Goal: Task Accomplishment & Management: Manage account settings

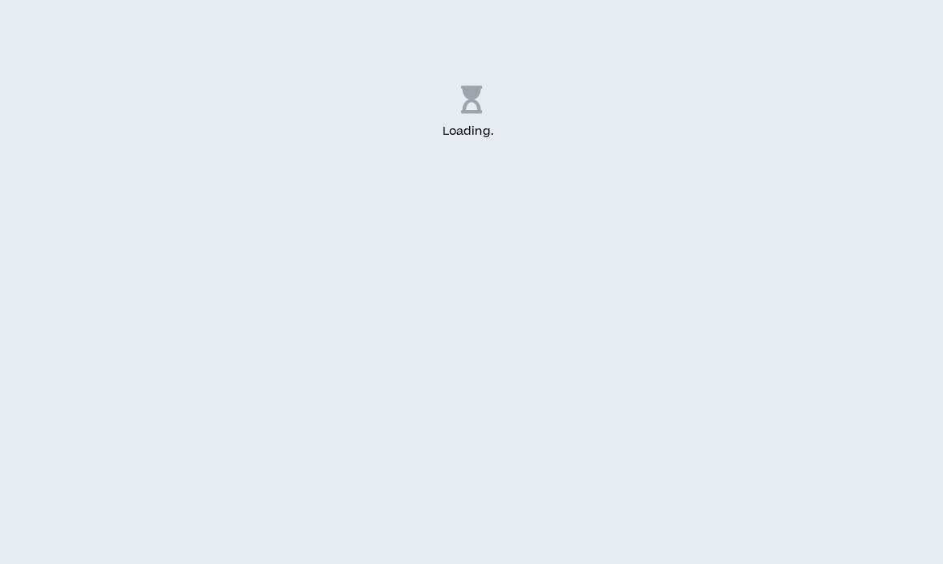
select select "US"
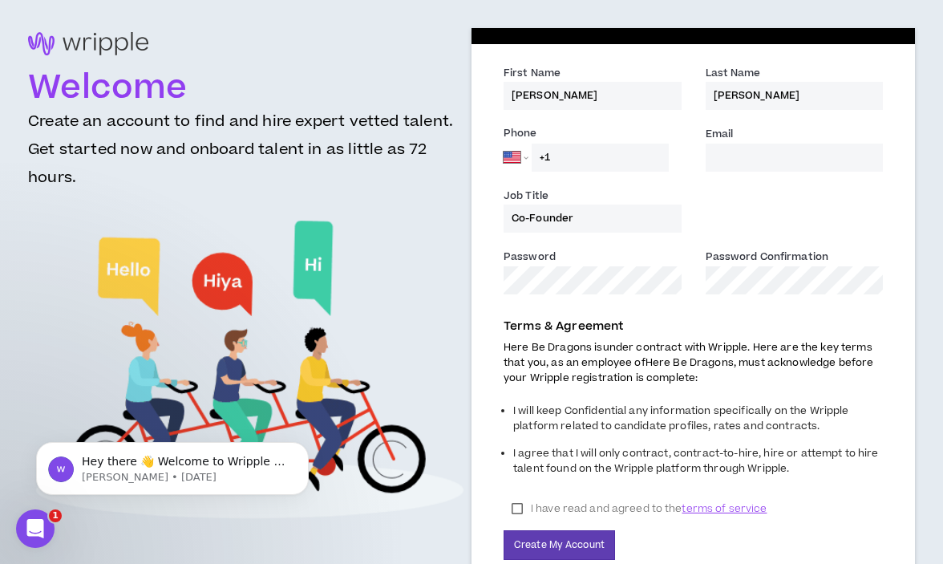
click at [612, 161] on input "+1" at bounding box center [599, 157] width 137 height 28
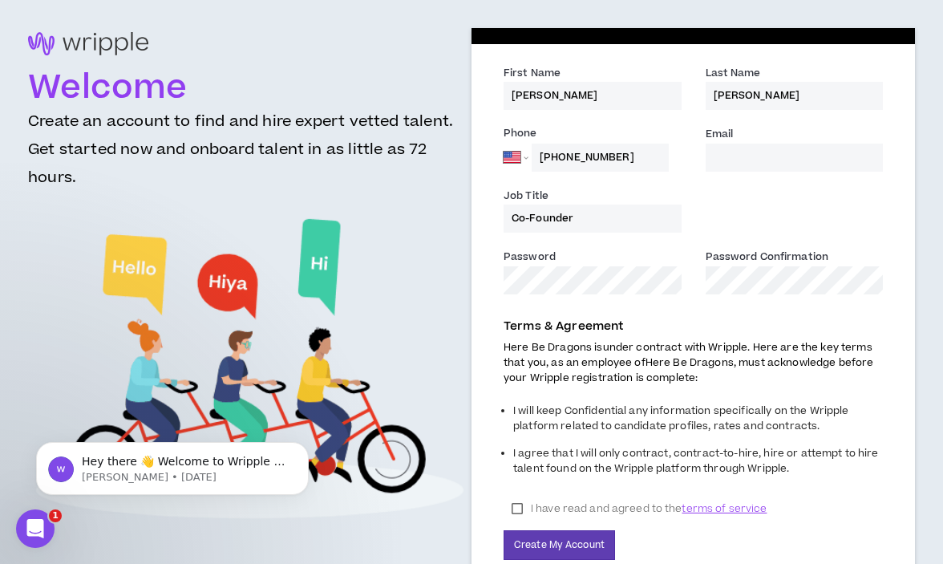
type input "[PHONE_NUMBER]"
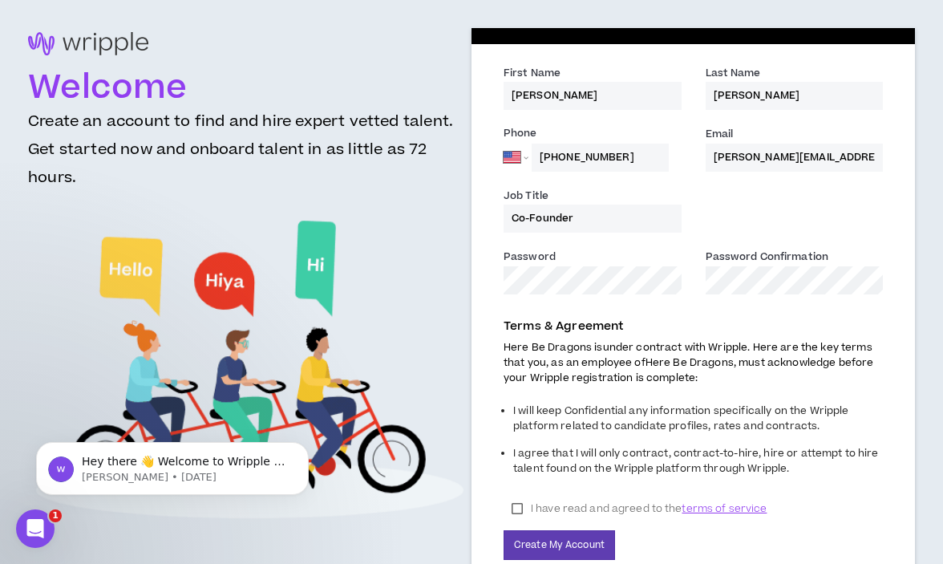
type input "[PERSON_NAME][EMAIL_ADDRESS][DOMAIN_NAME]"
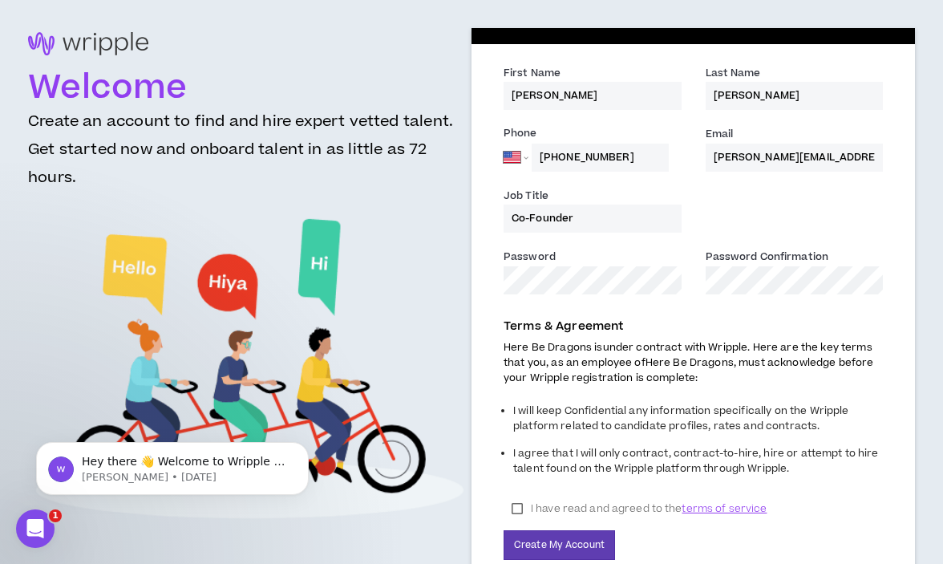
scroll to position [44, 0]
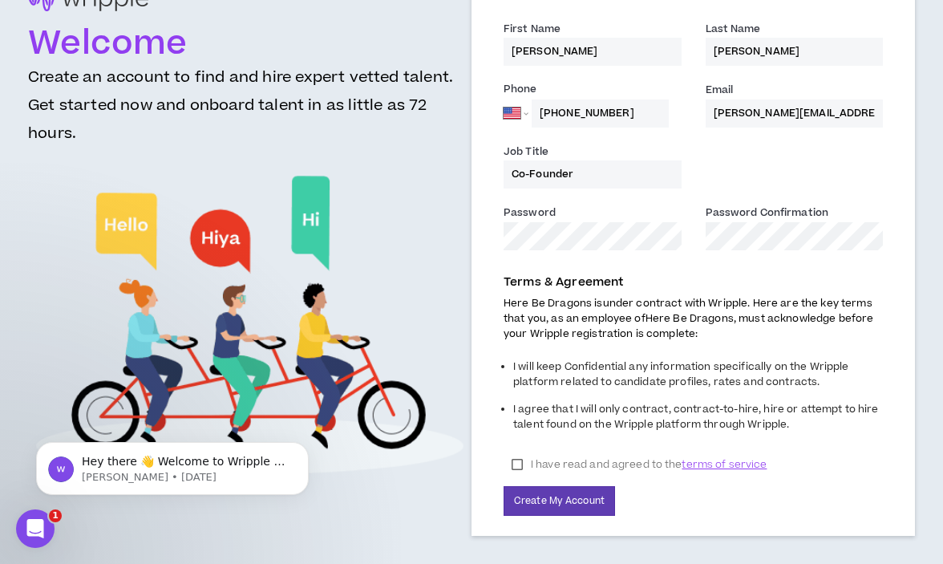
click at [519, 458] on label "I have read and agreed to the terms of service" at bounding box center [638, 464] width 271 height 24
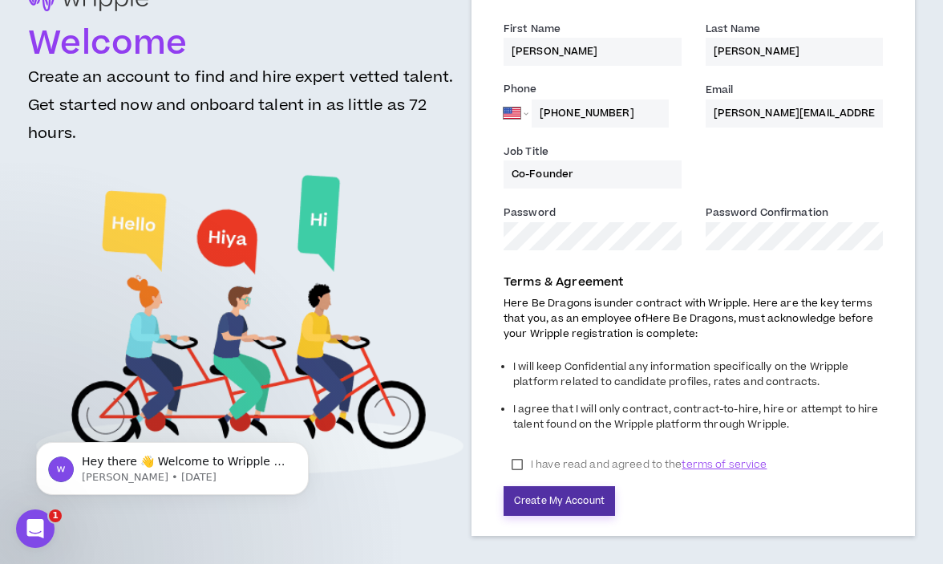
click at [526, 499] on button "Create My Account" at bounding box center [558, 501] width 111 height 30
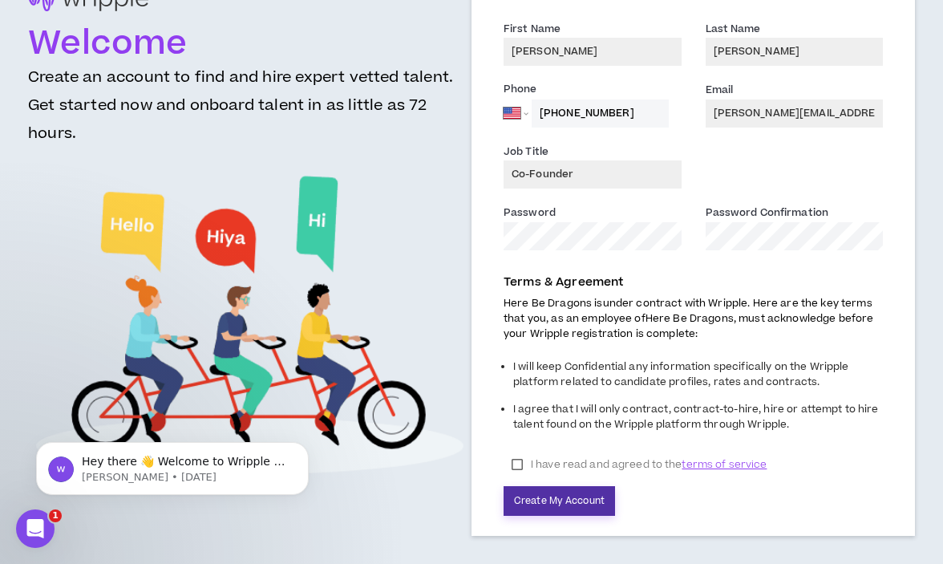
select select "*"
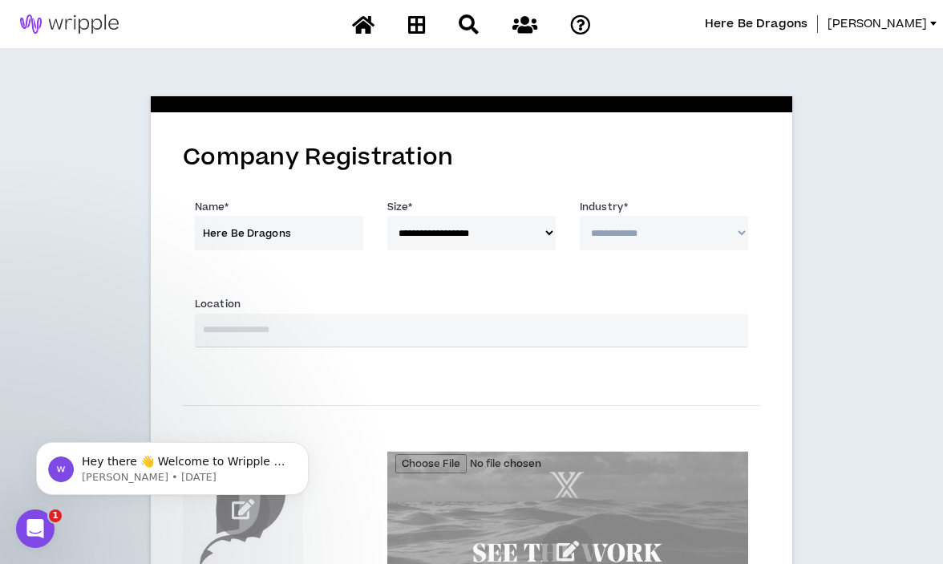
click at [372, 344] on input "text" at bounding box center [471, 330] width 553 height 34
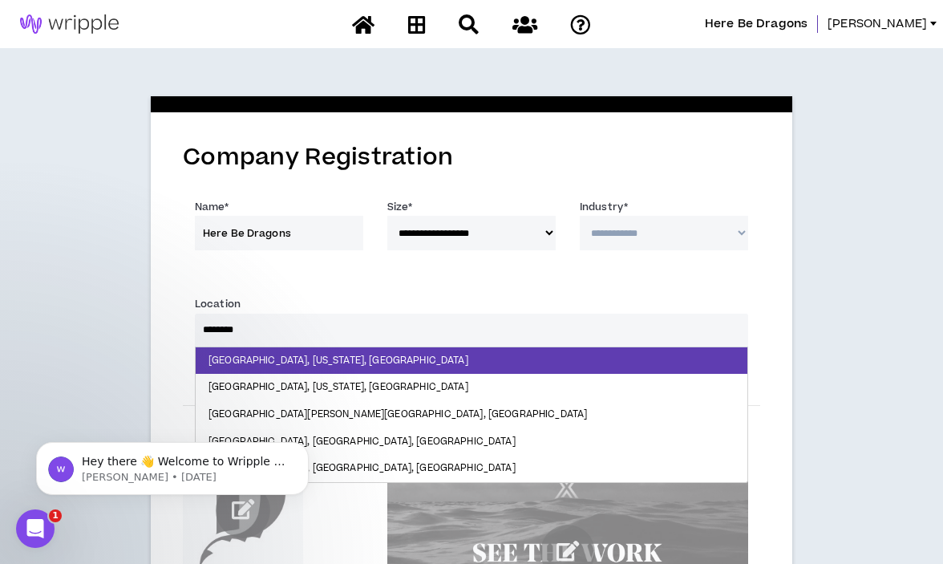
type input "*********"
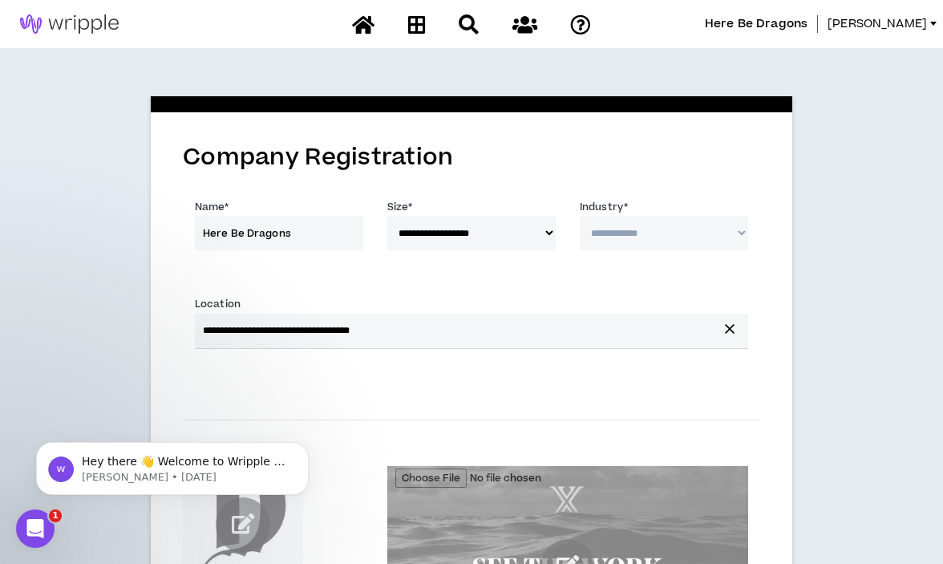
click at [611, 232] on select "**********" at bounding box center [664, 233] width 168 height 34
click at [605, 216] on select "**********" at bounding box center [664, 233] width 168 height 34
select select "*"
click at [580, 216] on select "**********" at bounding box center [664, 233] width 168 height 34
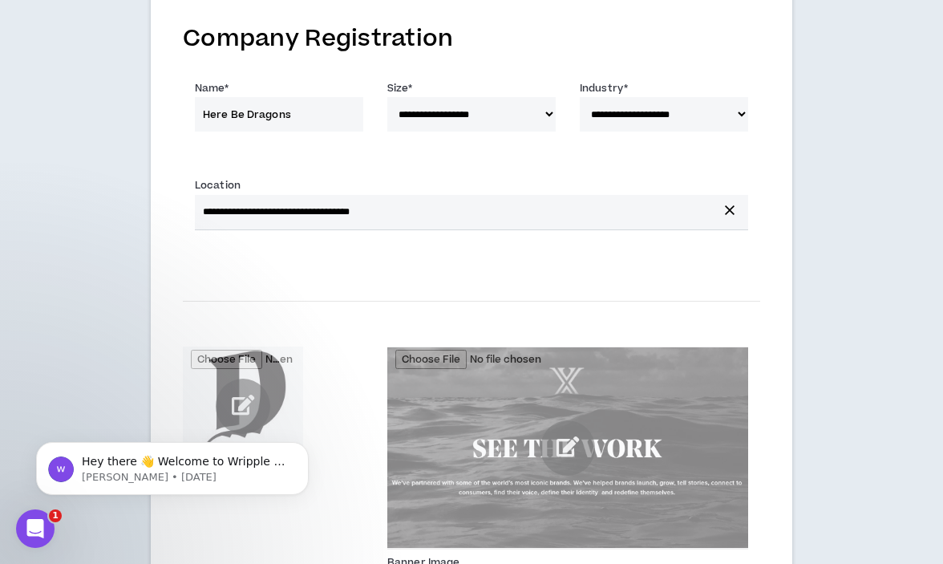
scroll to position [282, 0]
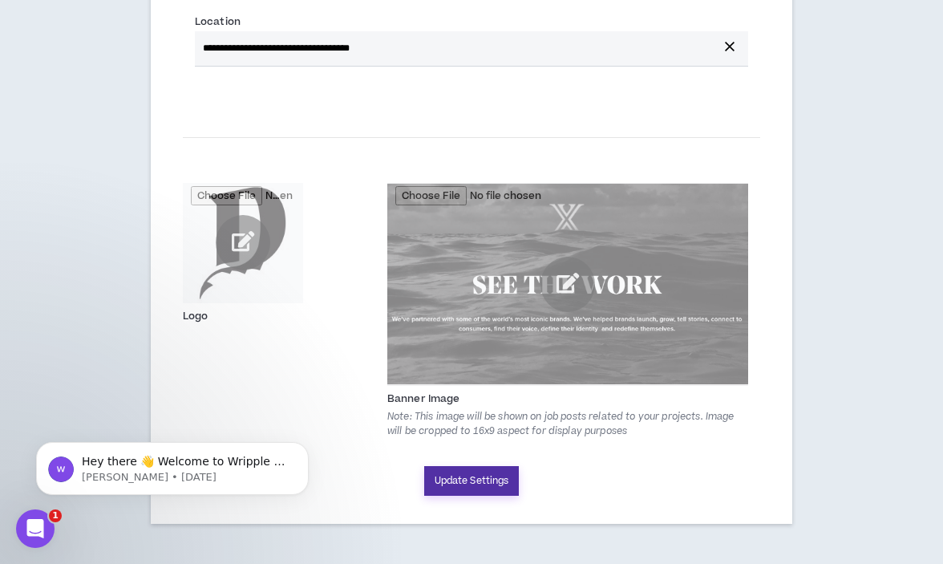
click at [482, 474] on button "Update Settings" at bounding box center [471, 481] width 95 height 30
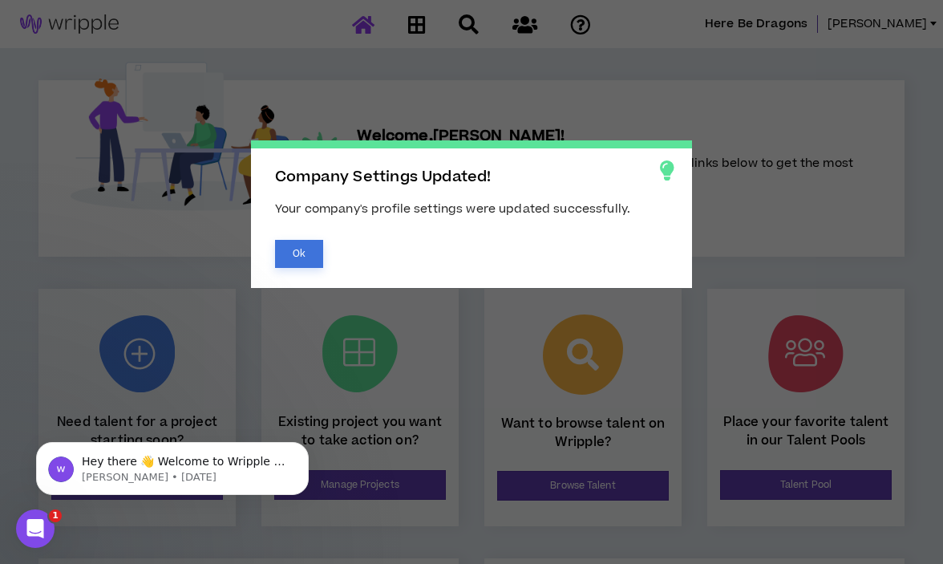
click at [297, 256] on button "Ok" at bounding box center [299, 254] width 48 height 28
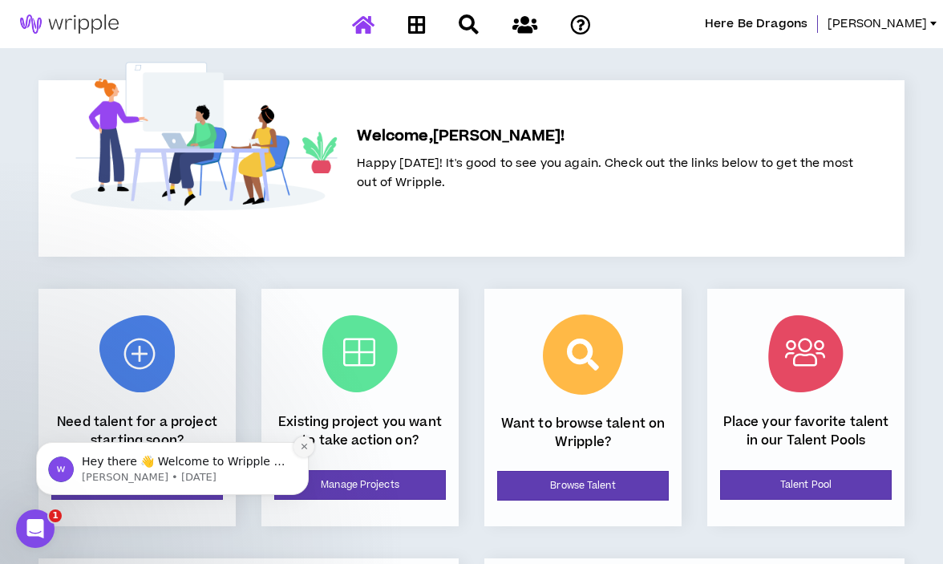
click at [301, 446] on icon "Dismiss notification" at bounding box center [304, 446] width 9 height 9
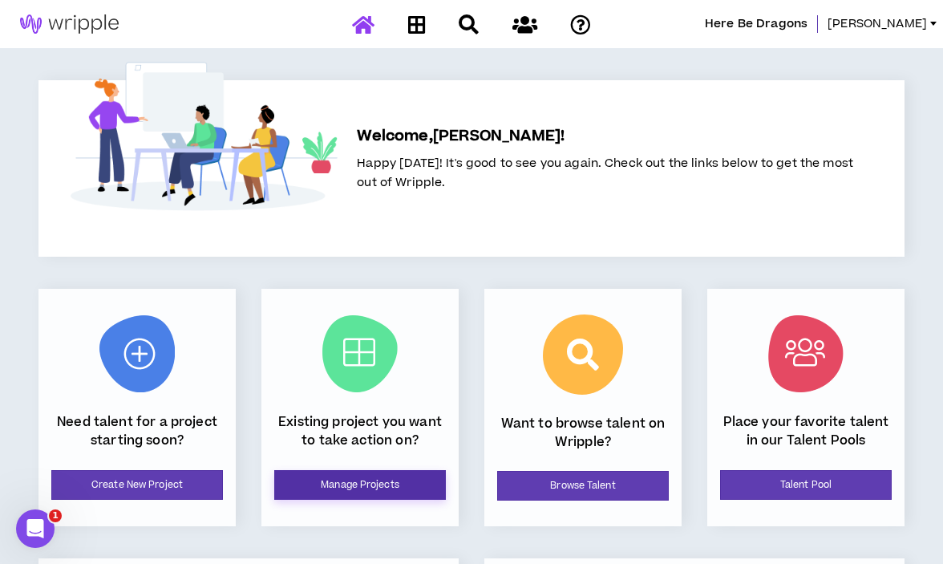
click at [345, 474] on link "Manage Projects" at bounding box center [360, 485] width 172 height 30
click at [420, 25] on icon at bounding box center [417, 24] width 18 height 20
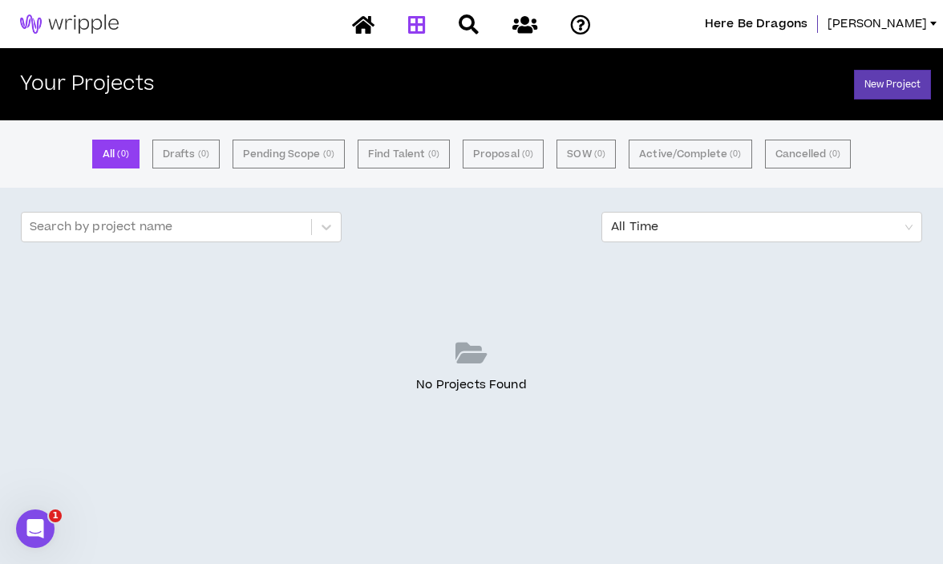
click at [450, 26] on div at bounding box center [471, 24] width 281 height 28
click at [461, 26] on icon at bounding box center [468, 24] width 20 height 20
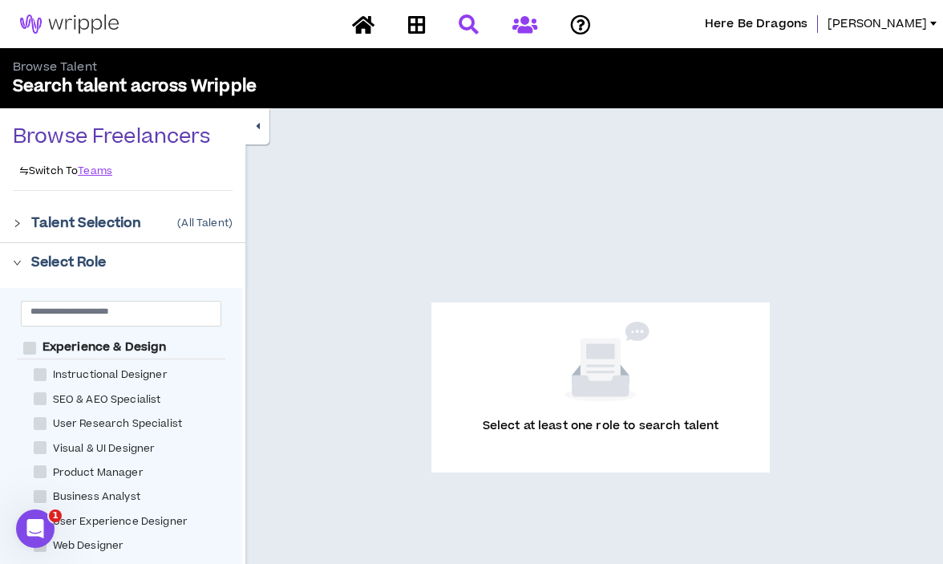
click at [538, 27] on link at bounding box center [524, 24] width 33 height 28
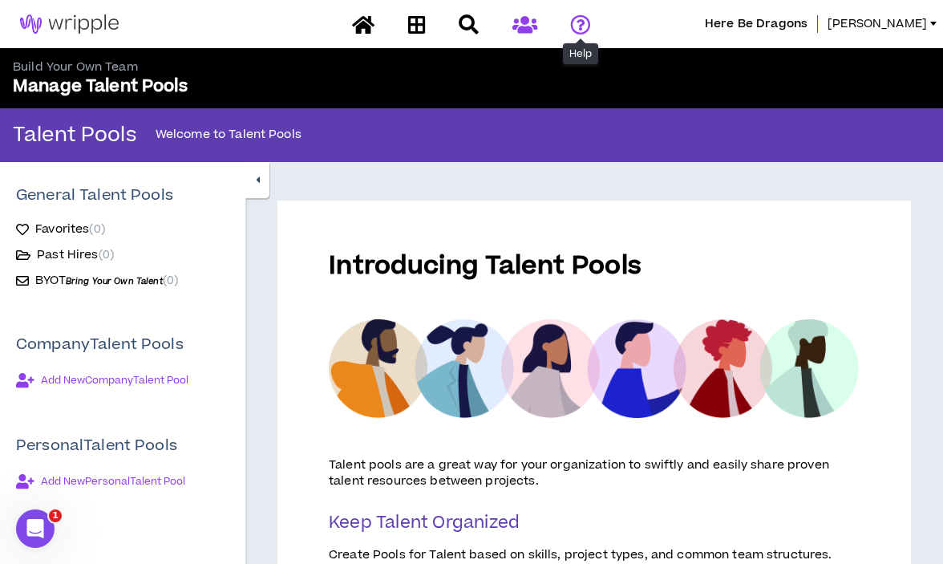
click at [579, 21] on icon at bounding box center [580, 24] width 20 height 20
click at [905, 29] on span "[PERSON_NAME]" at bounding box center [876, 24] width 99 height 18
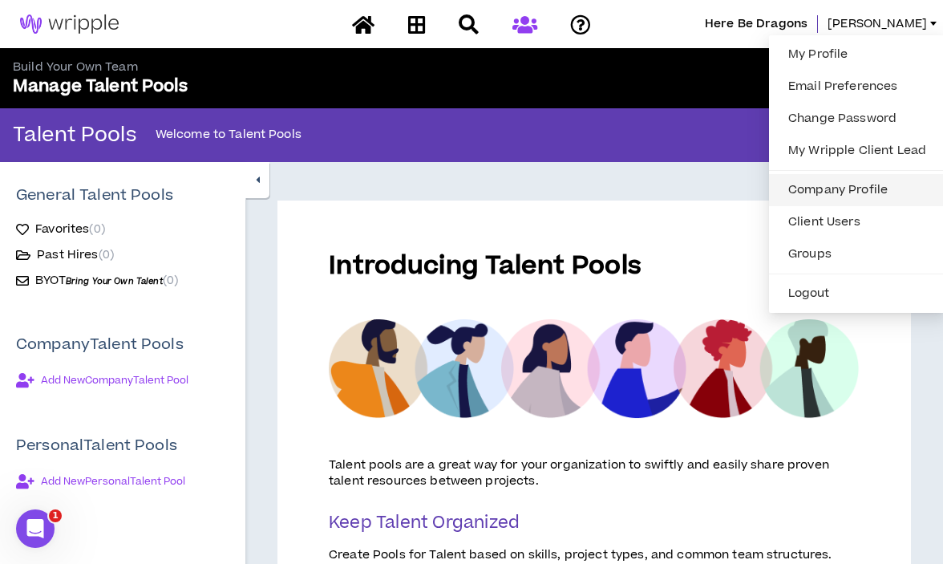
click at [830, 191] on link "Company Profile" at bounding box center [856, 190] width 157 height 24
select select "*"
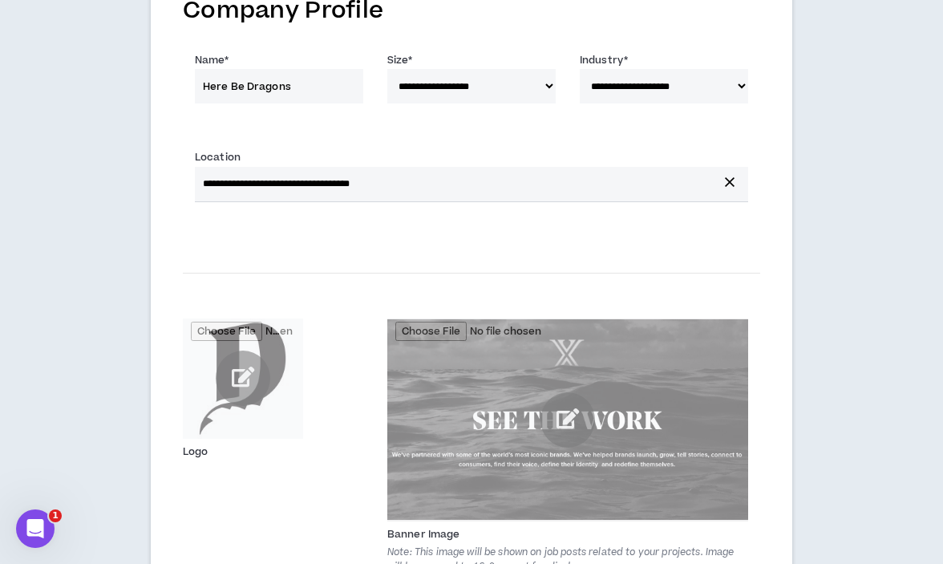
scroll to position [282, 0]
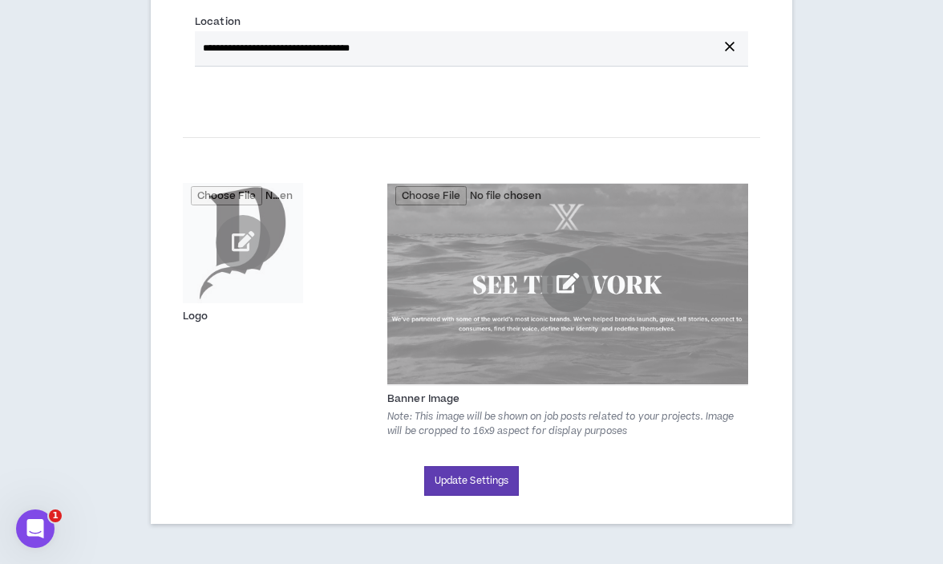
click at [640, 281] on input "file" at bounding box center [567, 284] width 361 height 203
click at [485, 305] on input "file" at bounding box center [567, 284] width 361 height 203
